Goal: Information Seeking & Learning: Check status

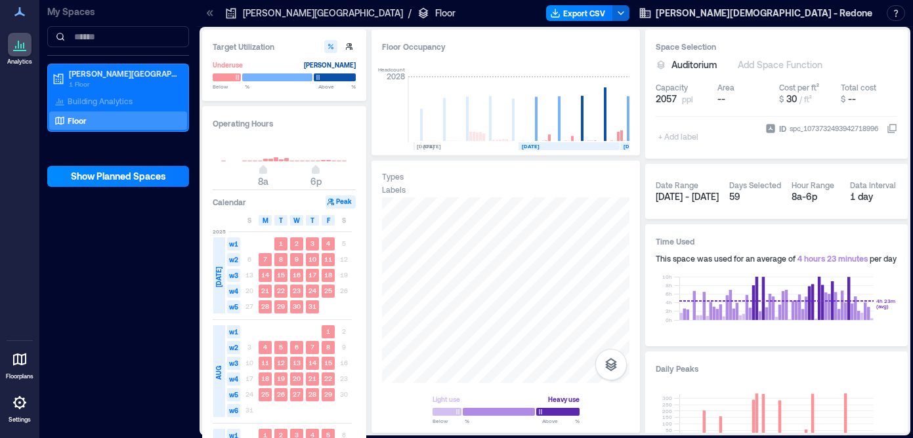
scroll to position [195, 0]
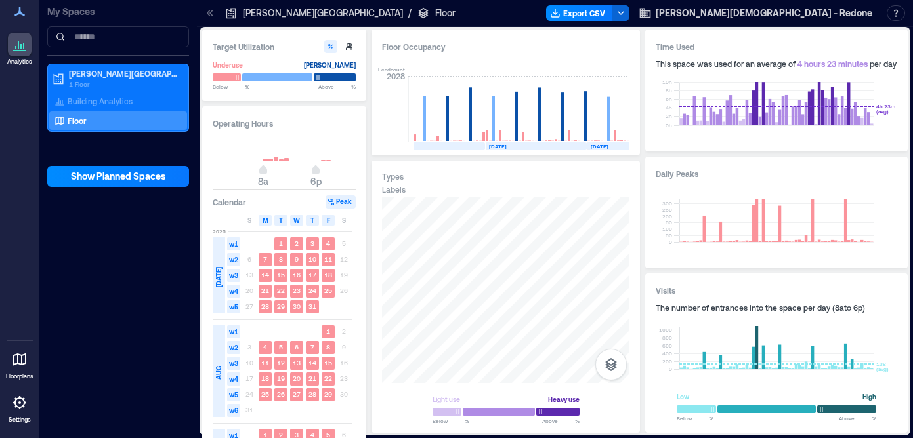
click at [16, 51] on icon at bounding box center [20, 45] width 16 height 16
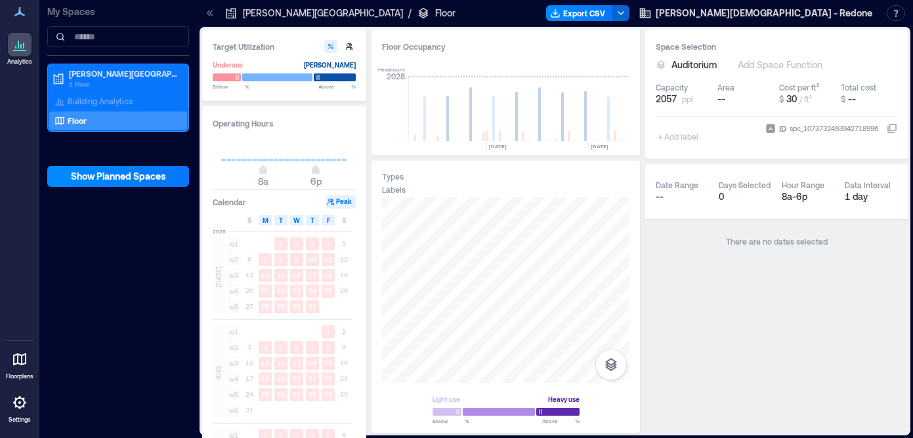
click at [300, 16] on p "[PERSON_NAME][GEOGRAPHIC_DATA]" at bounding box center [323, 13] width 160 height 13
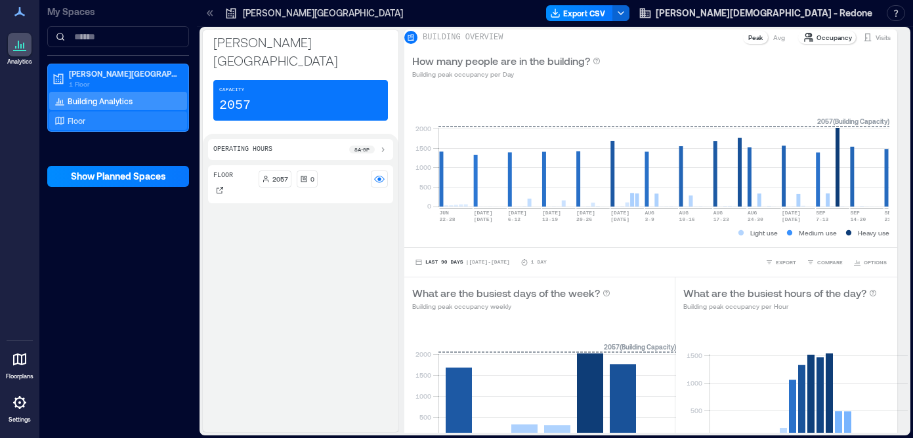
click at [96, 119] on div "Floor" at bounding box center [115, 120] width 127 height 13
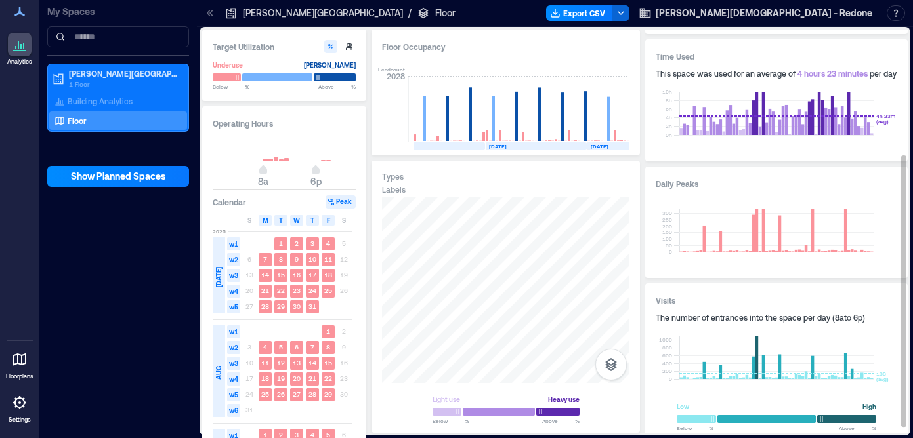
scroll to position [195, 0]
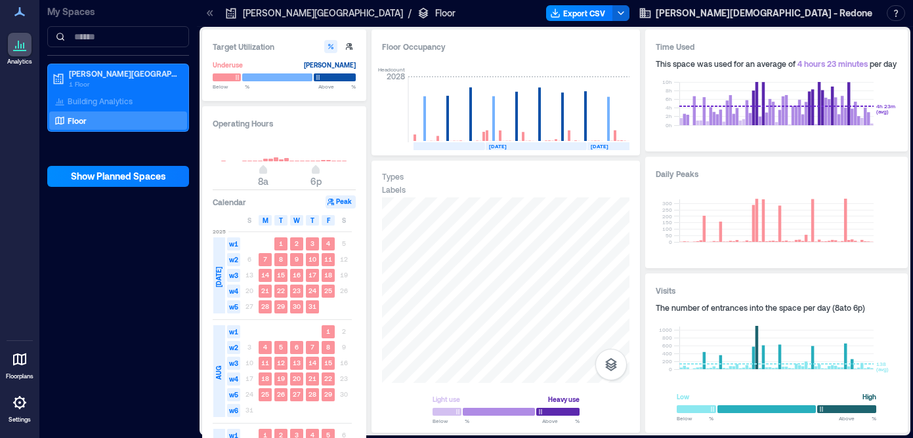
click at [20, 363] on icon at bounding box center [20, 360] width 16 height 16
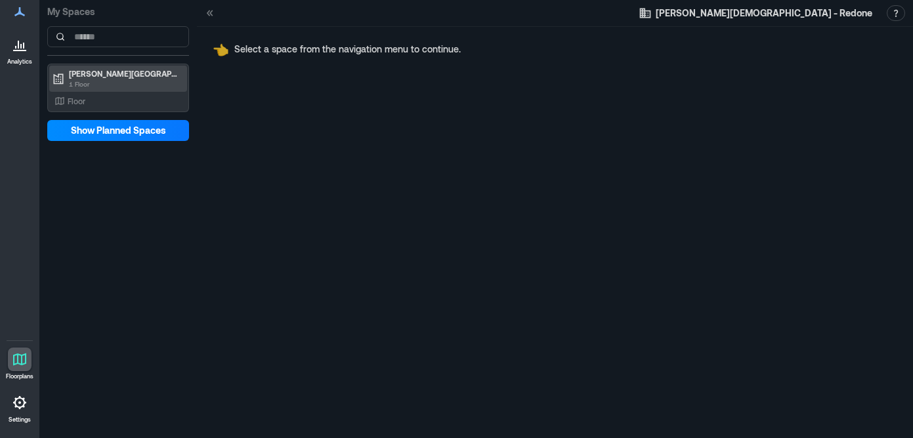
click at [133, 83] on p "1 Floor" at bounding box center [124, 84] width 110 height 10
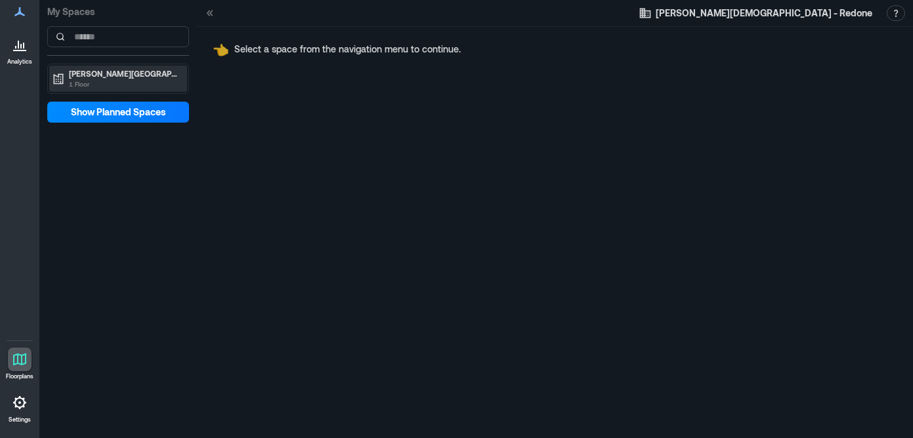
click at [125, 81] on p "1 Floor" at bounding box center [124, 84] width 110 height 10
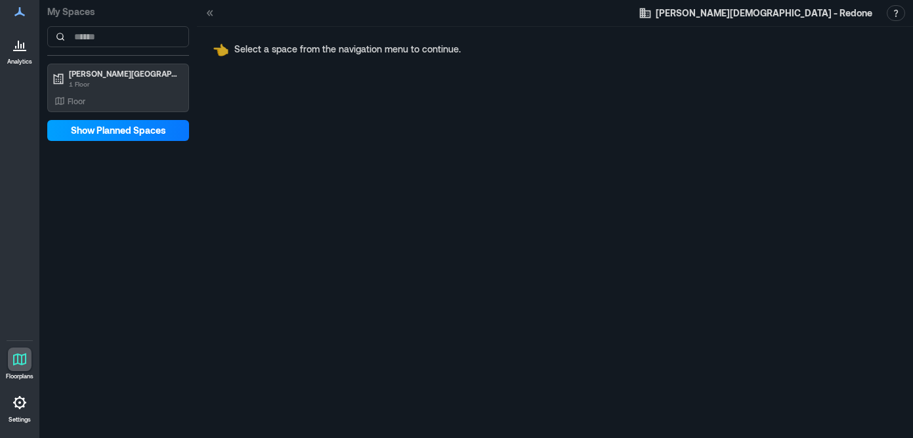
click at [119, 136] on span "Show Planned Spaces" at bounding box center [118, 130] width 95 height 13
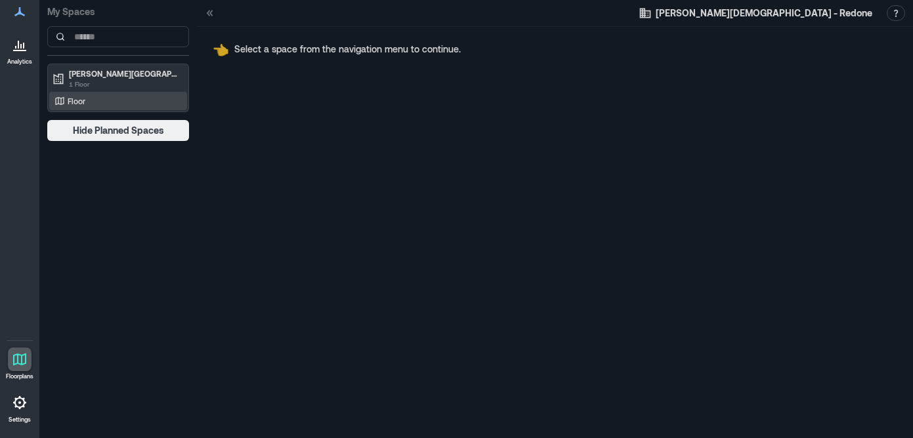
click at [122, 103] on div "Floor" at bounding box center [115, 100] width 127 height 13
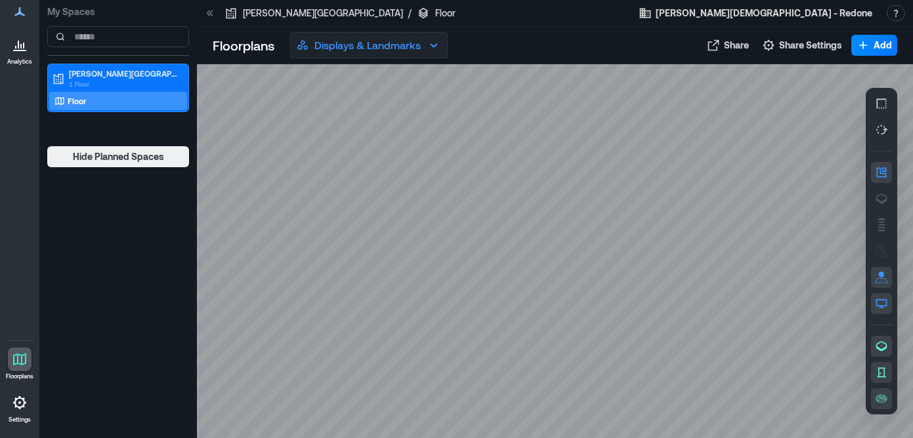
click at [352, 47] on p "Displays & Landmarks" at bounding box center [367, 45] width 106 height 16
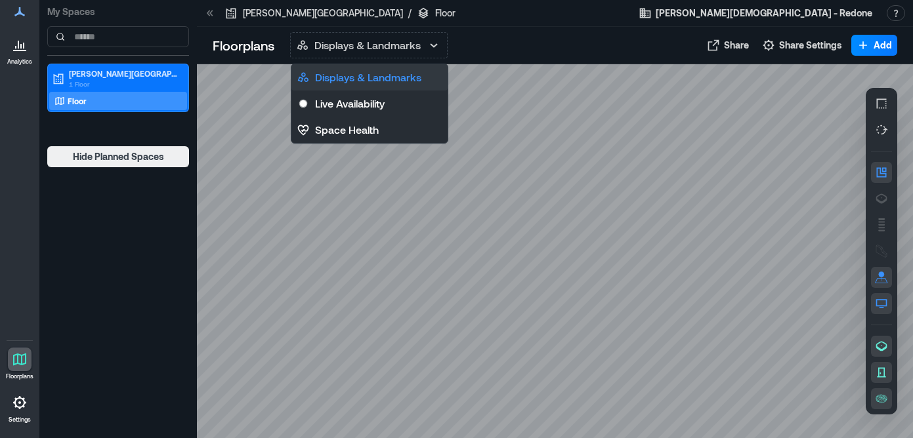
click at [344, 79] on p "Displays & Landmarks" at bounding box center [368, 78] width 106 height 16
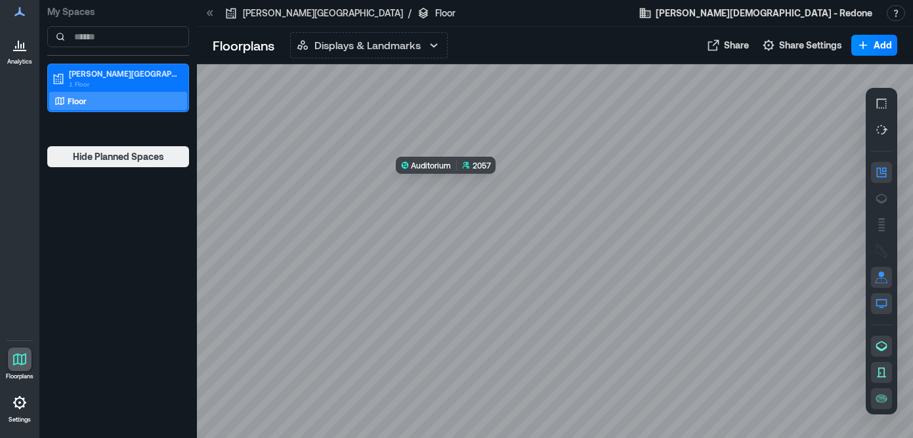
click at [519, 263] on div at bounding box center [555, 251] width 716 height 374
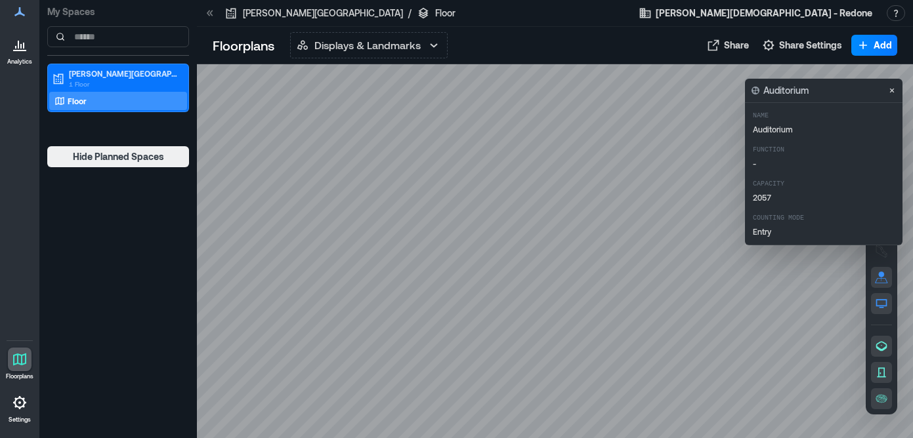
click at [575, 178] on div at bounding box center [555, 251] width 716 height 374
click at [615, 241] on div at bounding box center [555, 251] width 716 height 374
click at [242, 48] on p "Floorplans" at bounding box center [244, 45] width 62 height 18
click at [354, 49] on p "Displays & Landmarks" at bounding box center [367, 45] width 106 height 16
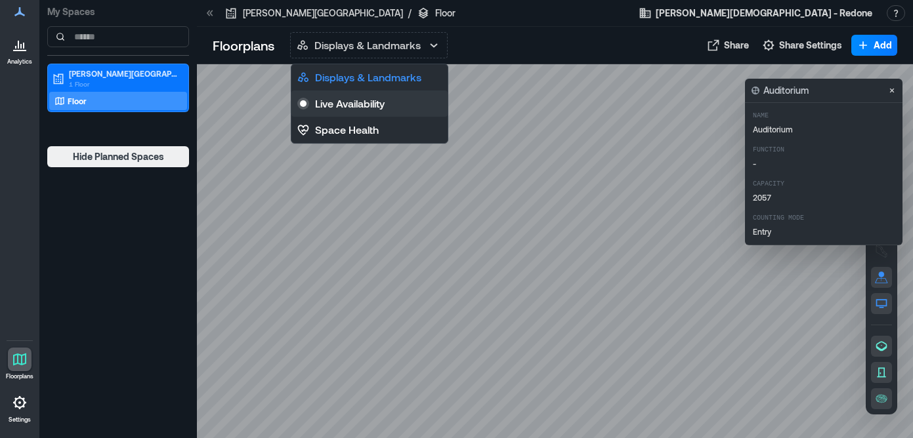
click at [340, 102] on p "Live Availability" at bounding box center [350, 104] width 70 height 16
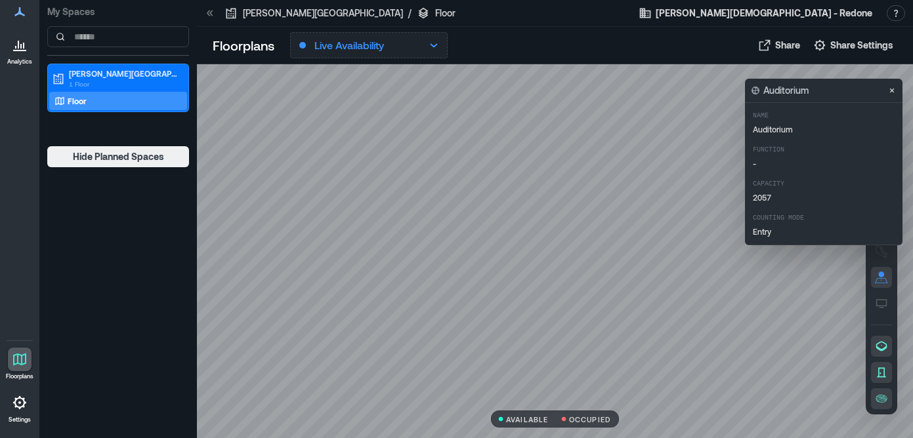
click at [384, 50] on p "Live Availability" at bounding box center [349, 45] width 70 height 16
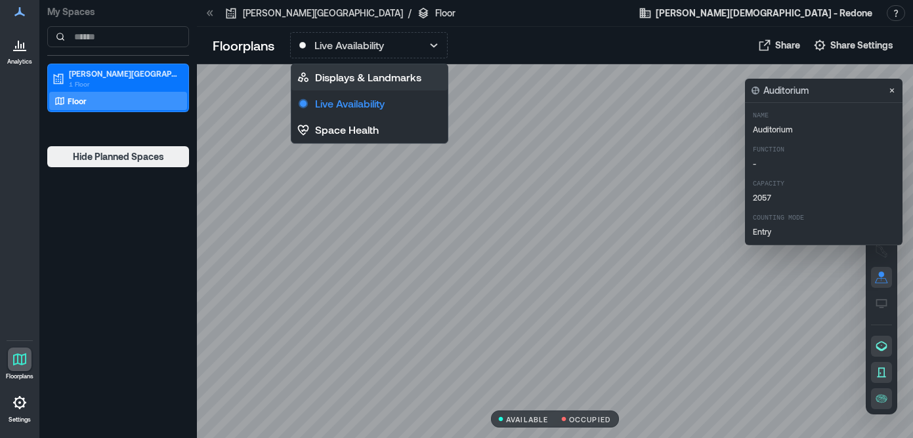
click at [365, 75] on p "Displays & Landmarks" at bounding box center [368, 78] width 106 height 16
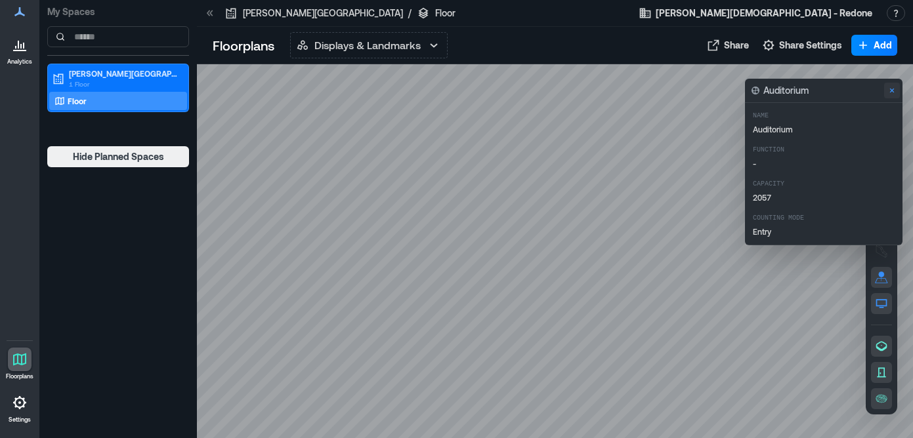
click at [894, 89] on icon "Close" at bounding box center [891, 90] width 10 height 10
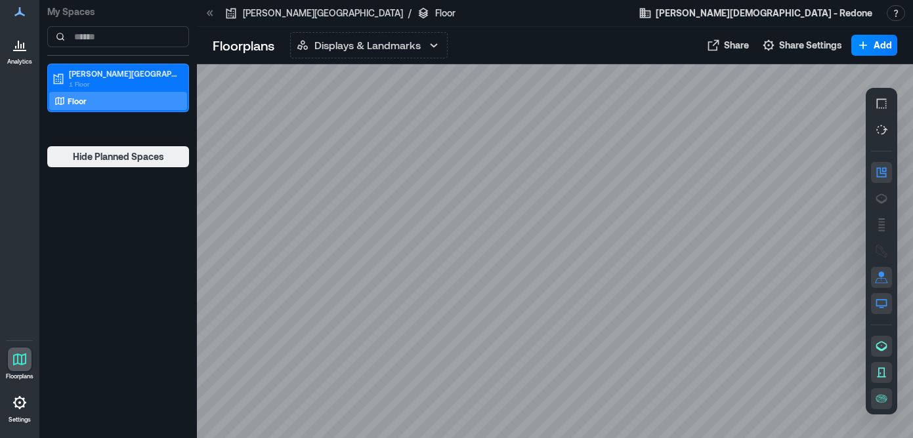
click at [300, 14] on p "[PERSON_NAME][GEOGRAPHIC_DATA]" at bounding box center [323, 13] width 160 height 13
click at [24, 43] on icon at bounding box center [20, 45] width 16 height 16
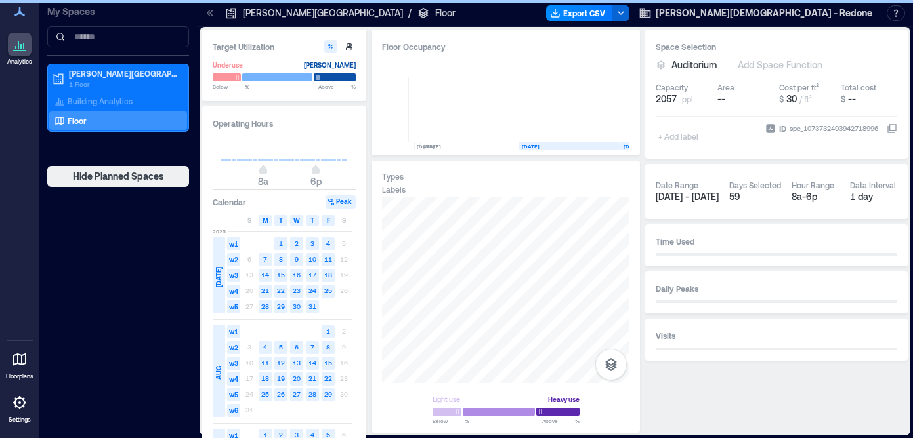
scroll to position [0, 134]
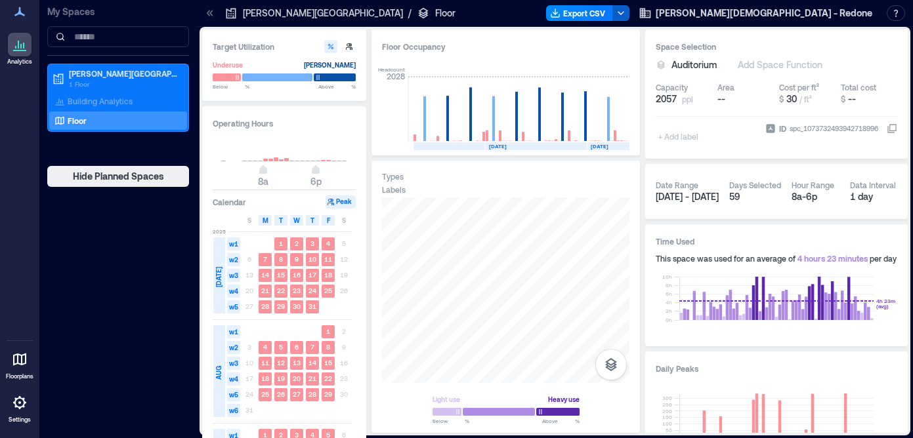
click at [626, 15] on icon "button" at bounding box center [620, 13] width 10 height 10
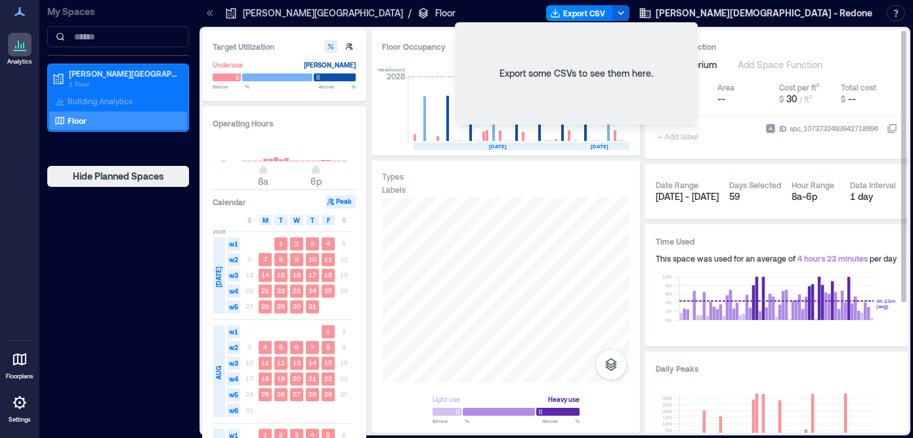
scroll to position [195, 0]
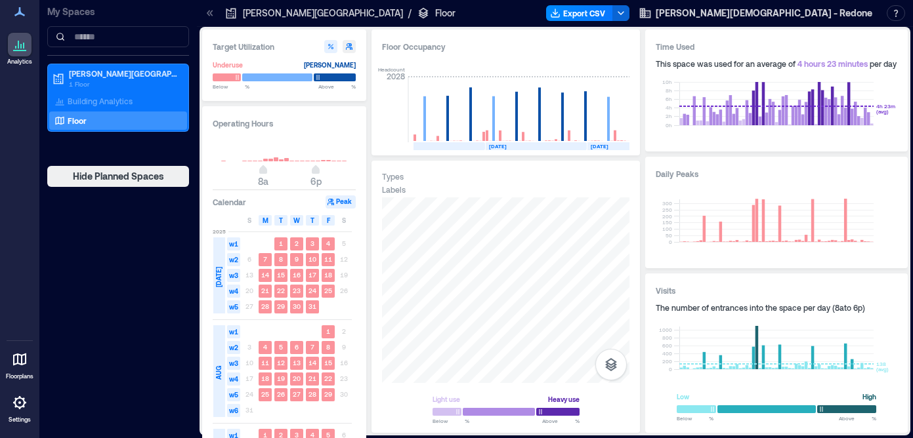
click at [351, 46] on icon "button" at bounding box center [349, 47] width 8 height 8
type input "***"
type input "****"
click at [327, 47] on icon "button" at bounding box center [331, 47] width 8 height 8
type input "**"
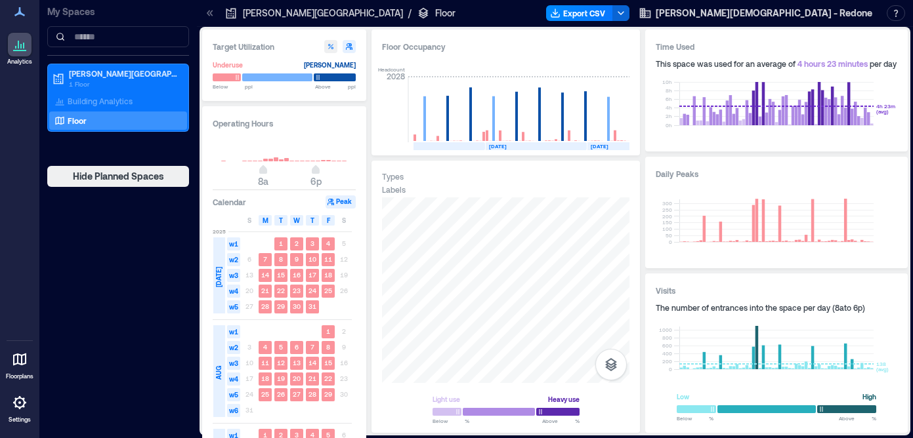
type input "**"
click at [346, 45] on icon "button" at bounding box center [349, 47] width 8 height 8
type input "***"
type input "****"
click at [128, 119] on div "Floor" at bounding box center [115, 120] width 127 height 13
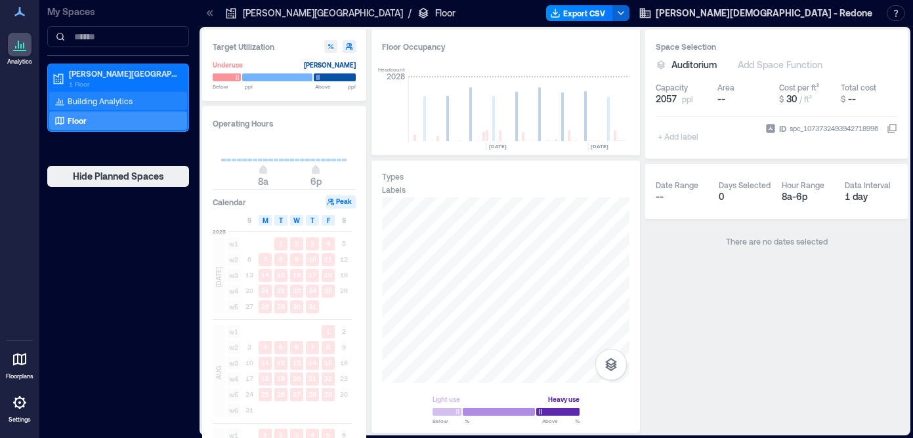
click at [126, 99] on p "Building Analytics" at bounding box center [100, 101] width 65 height 10
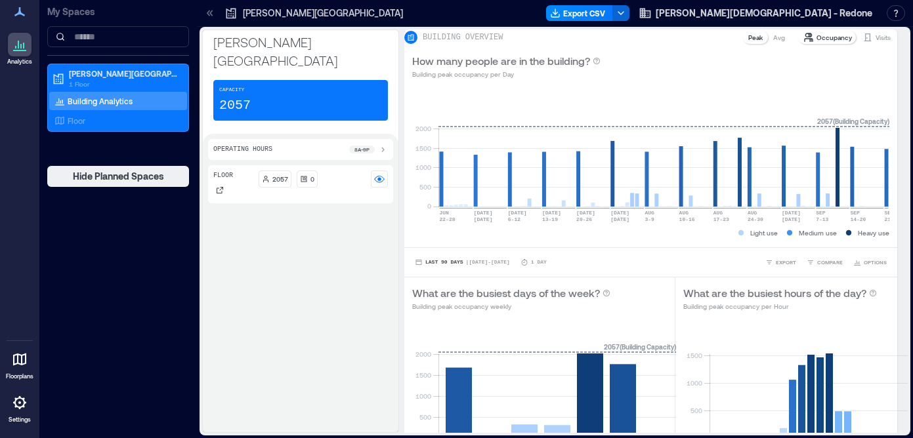
click at [228, 171] on p "Floor" at bounding box center [223, 176] width 20 height 10
click at [280, 174] on p "2057" at bounding box center [280, 179] width 16 height 10
click at [382, 179] on icon at bounding box center [379, 181] width 10 height 4
